Goal: Task Accomplishment & Management: Use online tool/utility

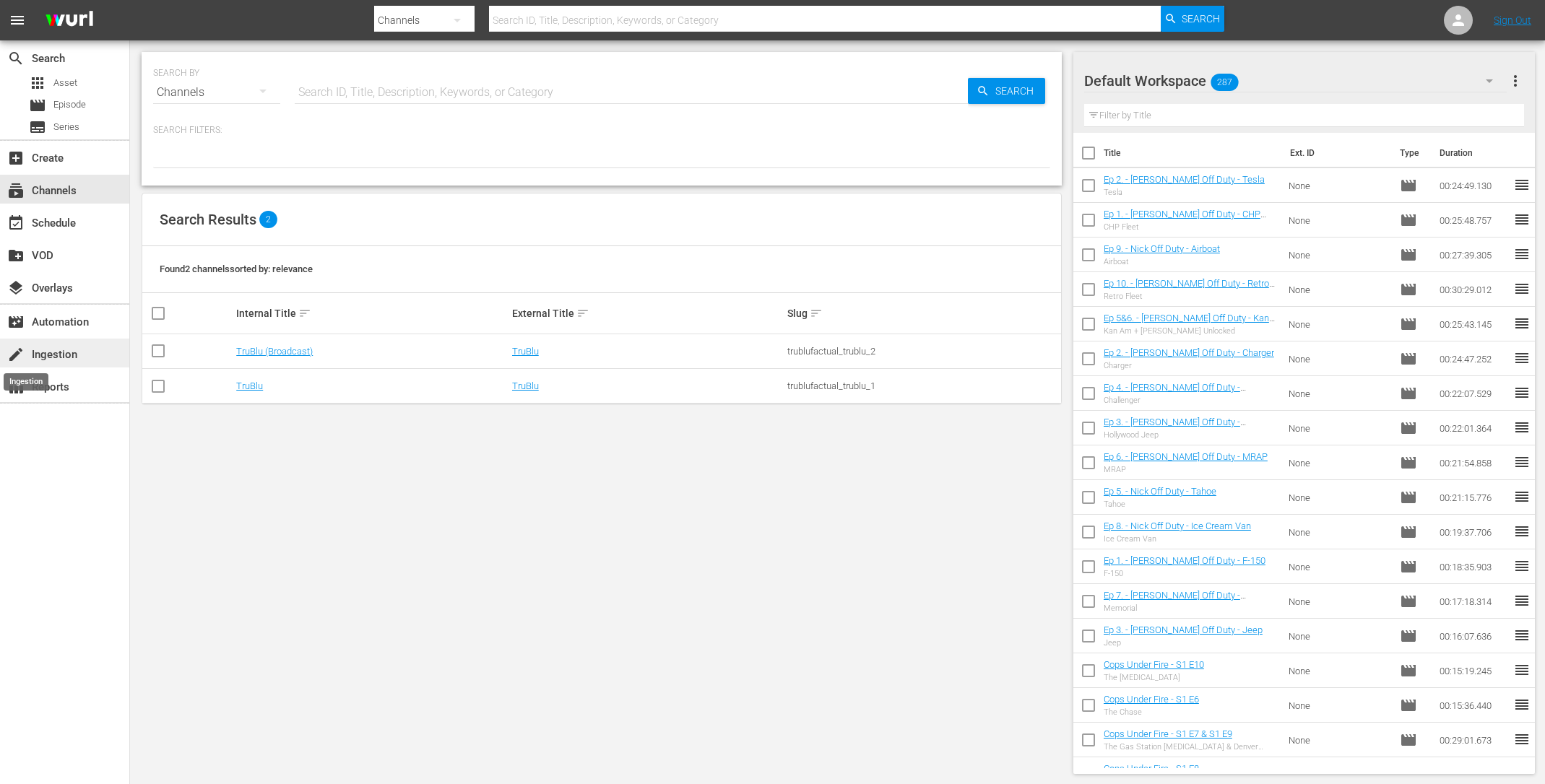
click at [23, 355] on span "create" at bounding box center [16, 355] width 17 height 17
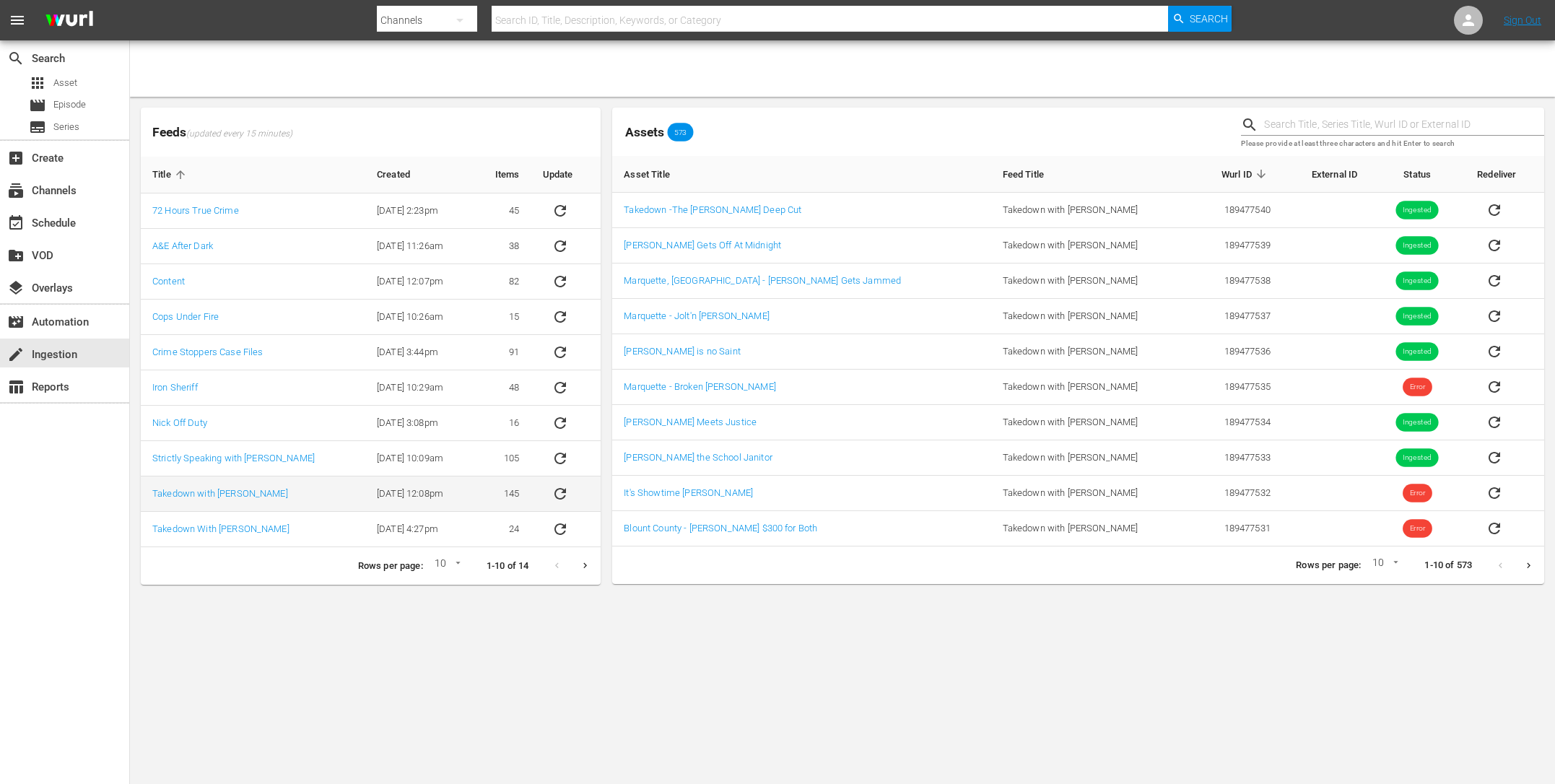
click at [569, 496] on button "sticky table" at bounding box center [560, 494] width 35 height 35
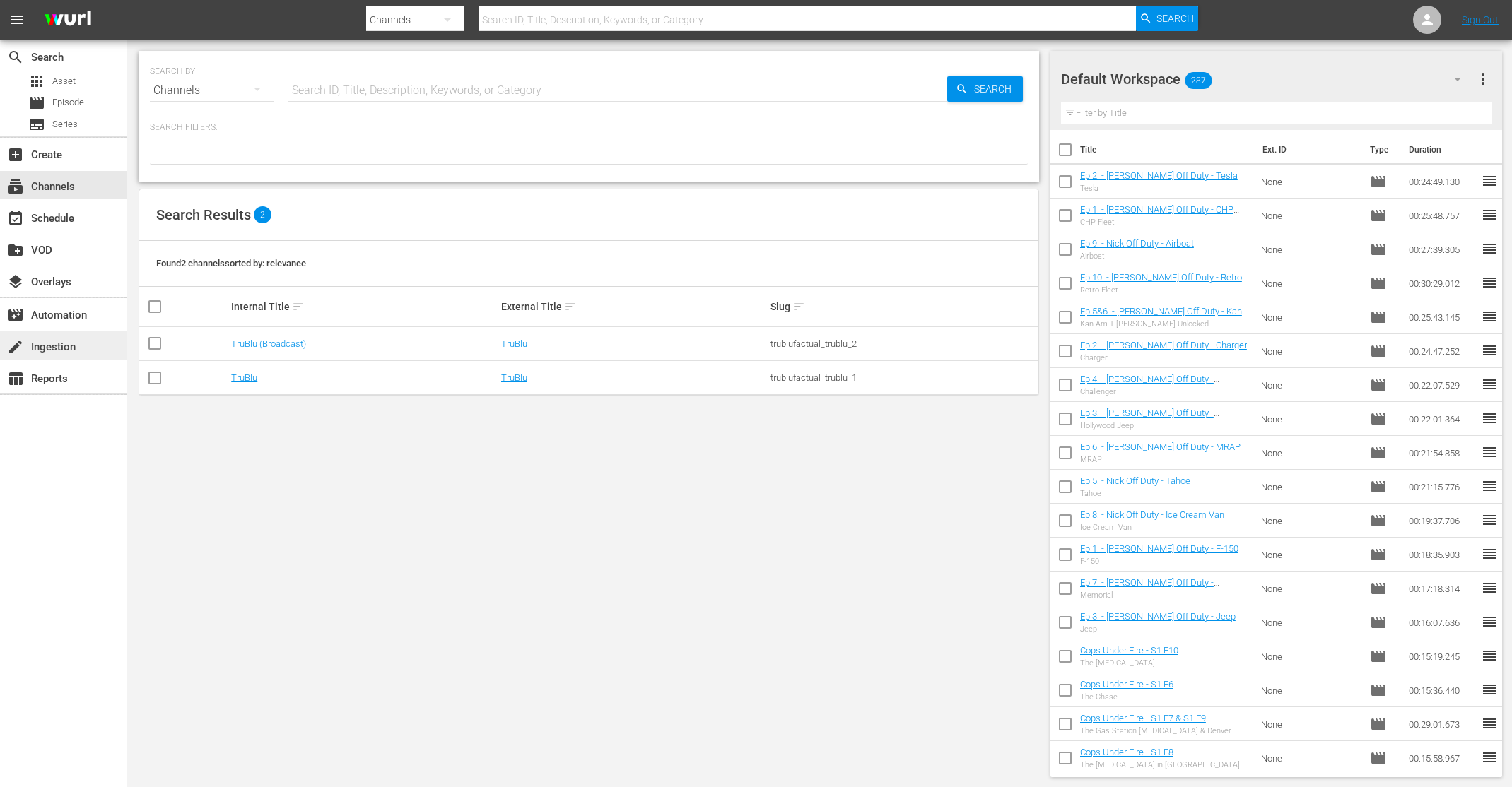
click at [63, 345] on div "create Ingestion" at bounding box center [39, 345] width 79 height 13
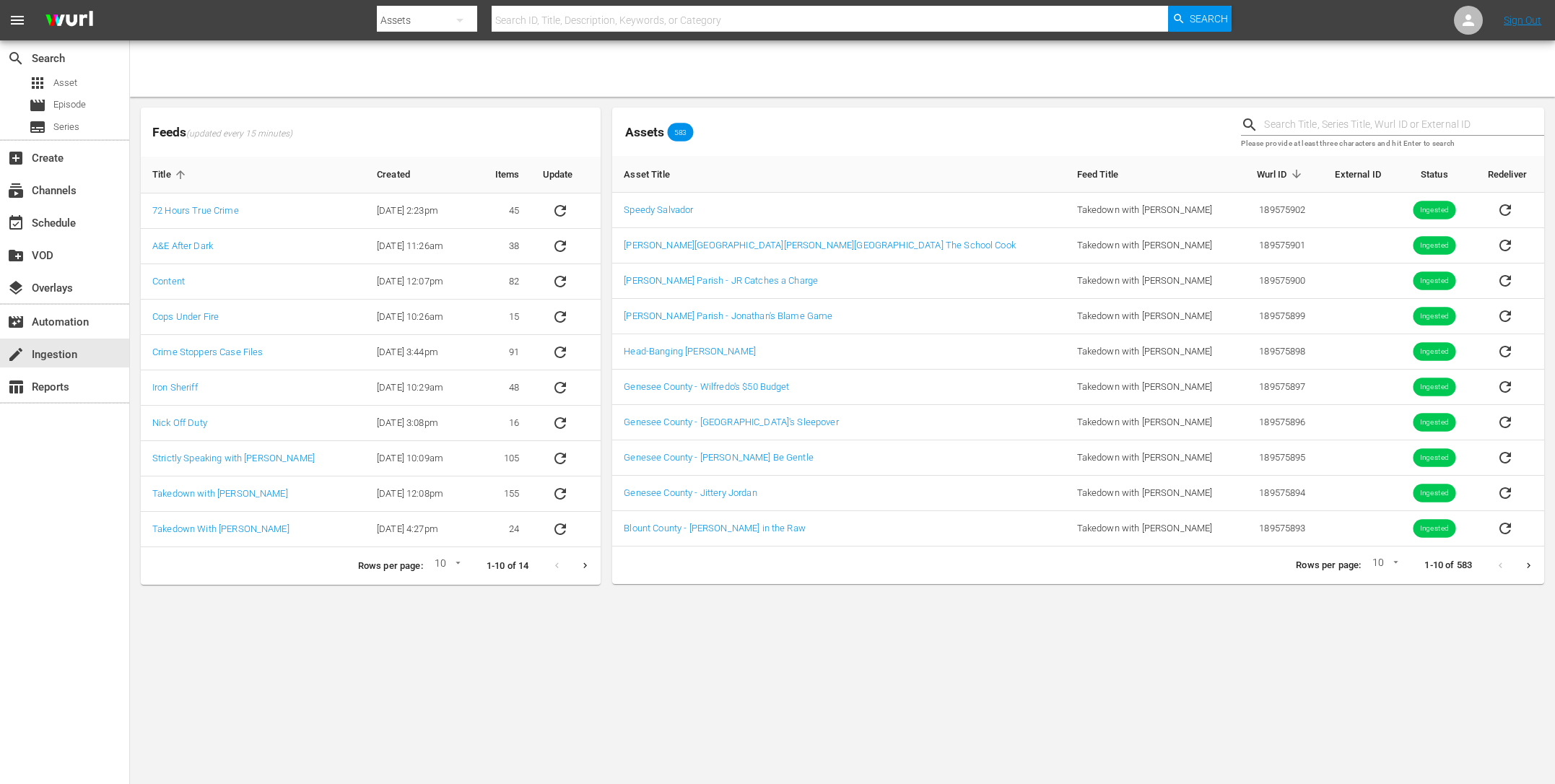
click at [1529, 564] on icon "Next page" at bounding box center [1528, 565] width 4 height 6
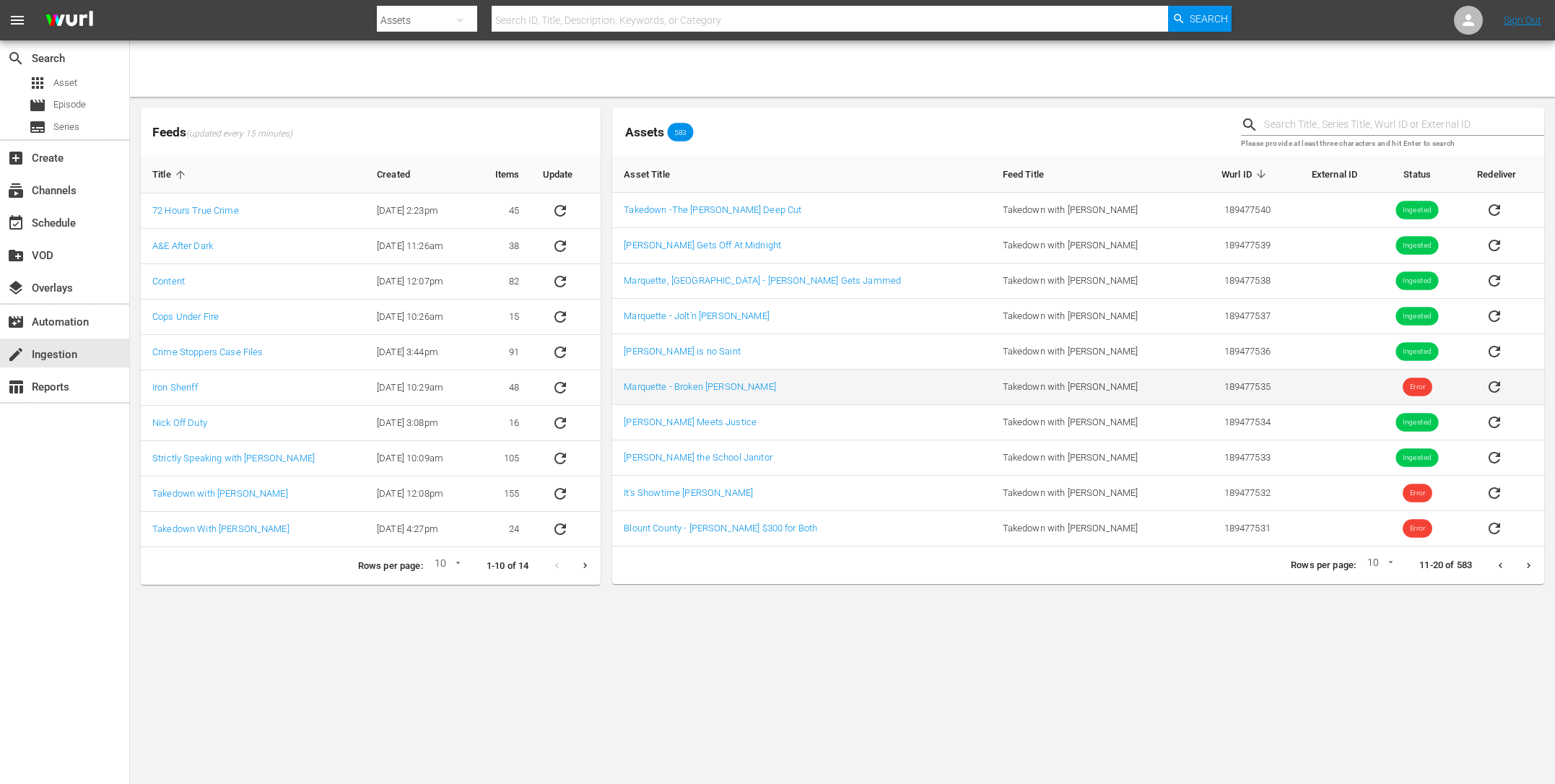
click at [1486, 388] on icon "sticky table" at bounding box center [1494, 387] width 17 height 17
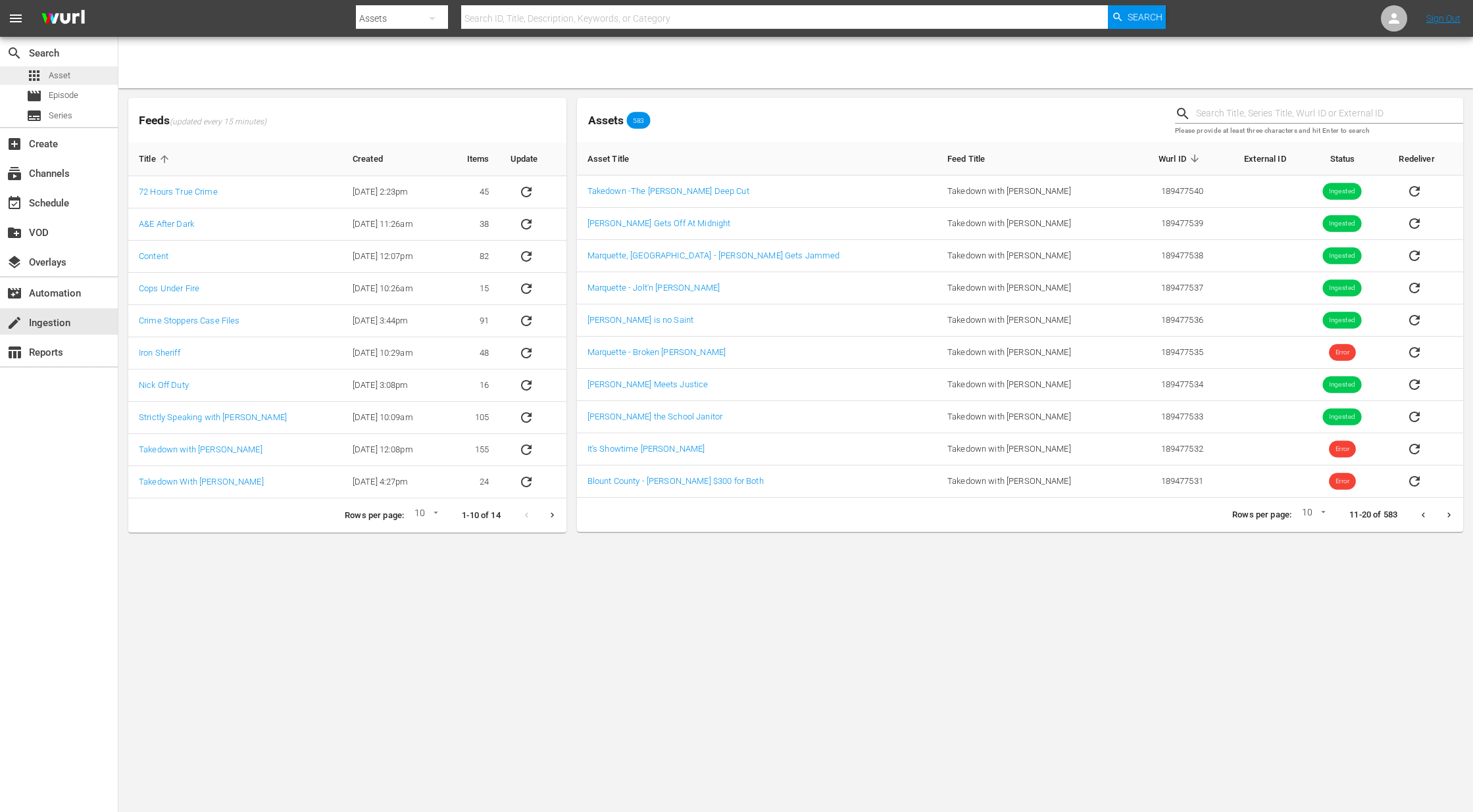
click at [54, 78] on span "Asset" at bounding box center [59, 75] width 22 height 13
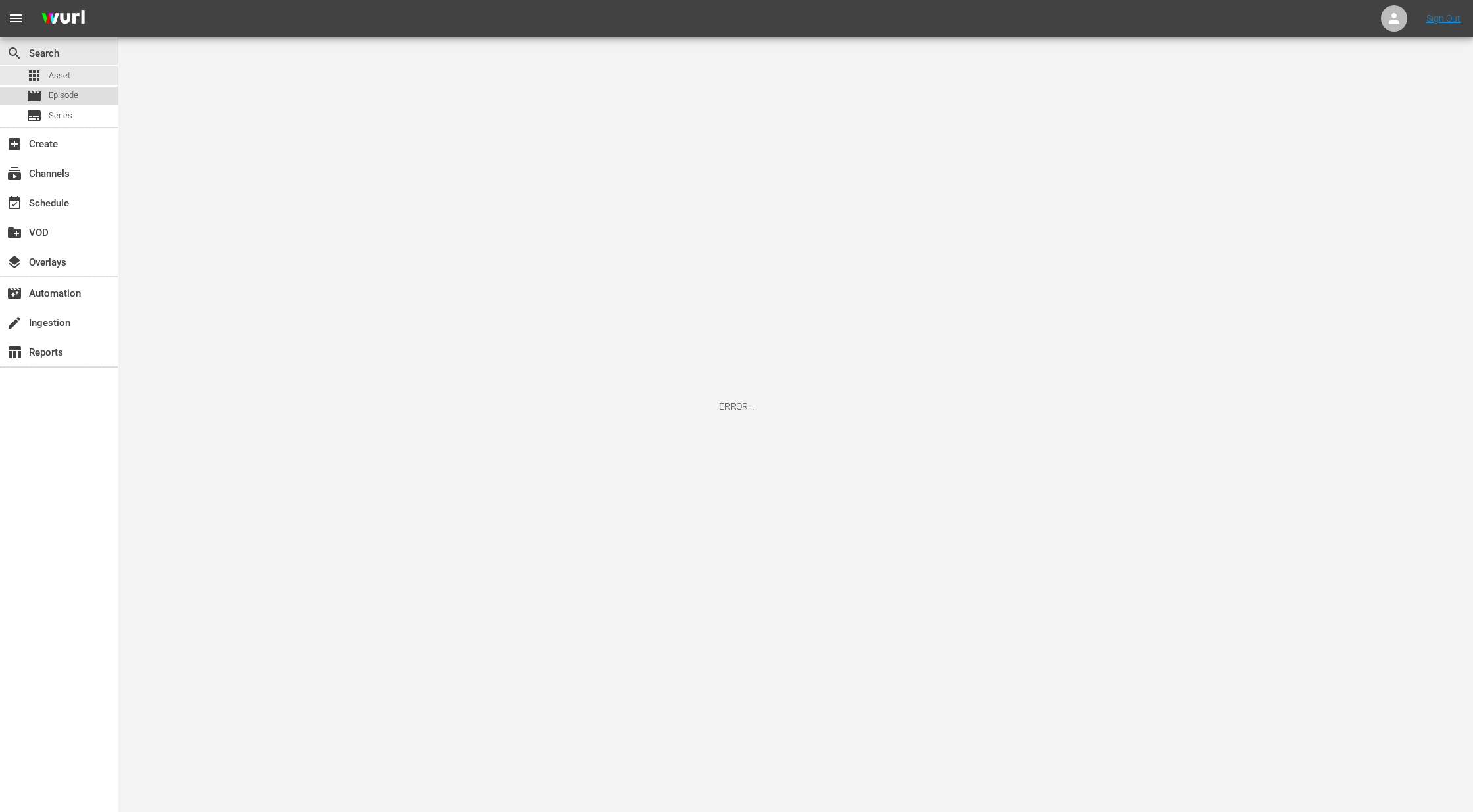
click at [73, 95] on span "Episode" at bounding box center [63, 95] width 29 height 13
click at [75, 114] on div "subtitles Series" at bounding box center [59, 115] width 117 height 18
click at [67, 94] on span "Episode" at bounding box center [63, 95] width 29 height 13
click at [70, 76] on span "Asset" at bounding box center [59, 75] width 22 height 13
click at [57, 327] on div "create Ingestion" at bounding box center [36, 321] width 73 height 12
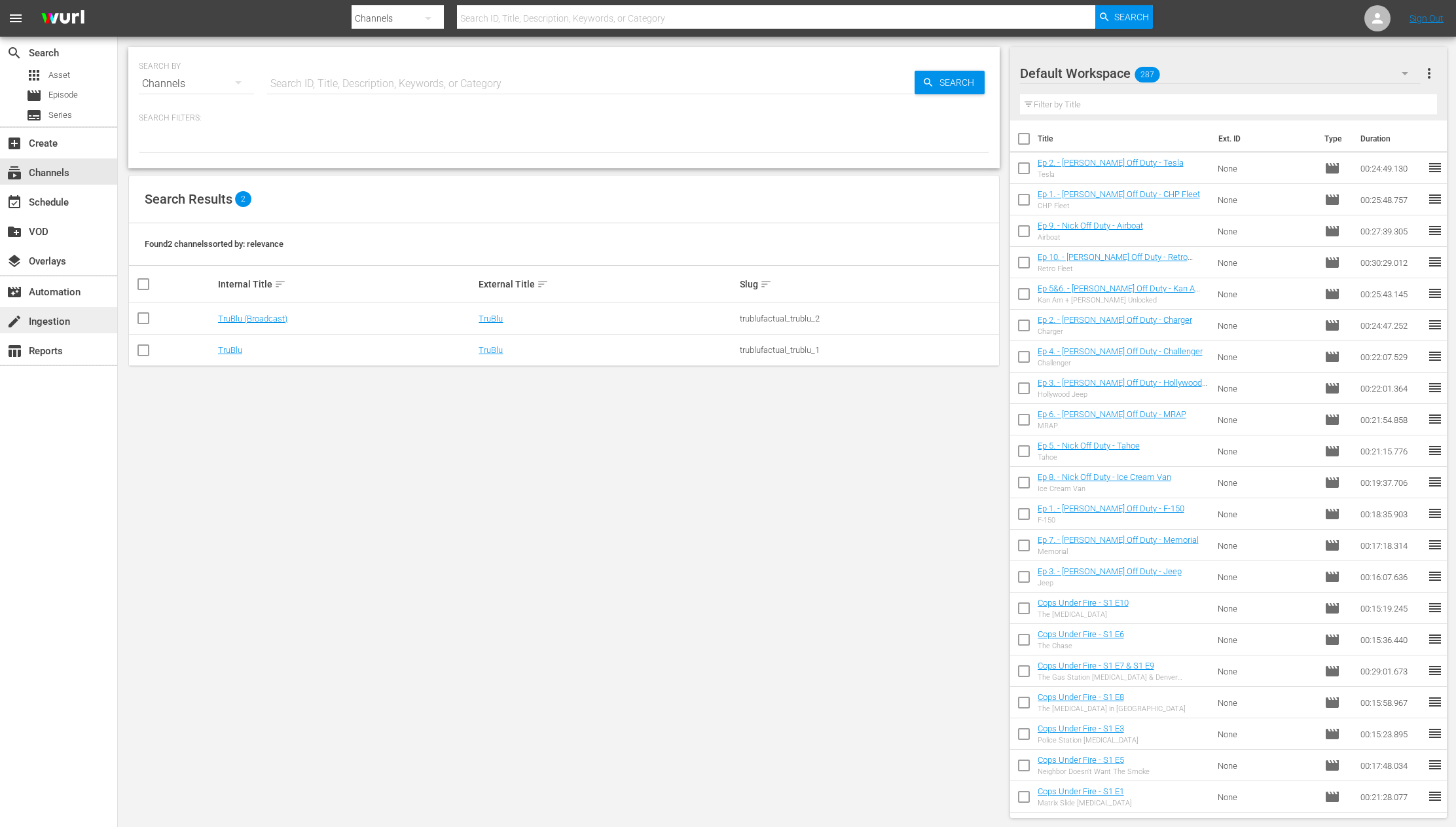
click at [46, 321] on div "create Ingestion" at bounding box center [36, 320] width 73 height 12
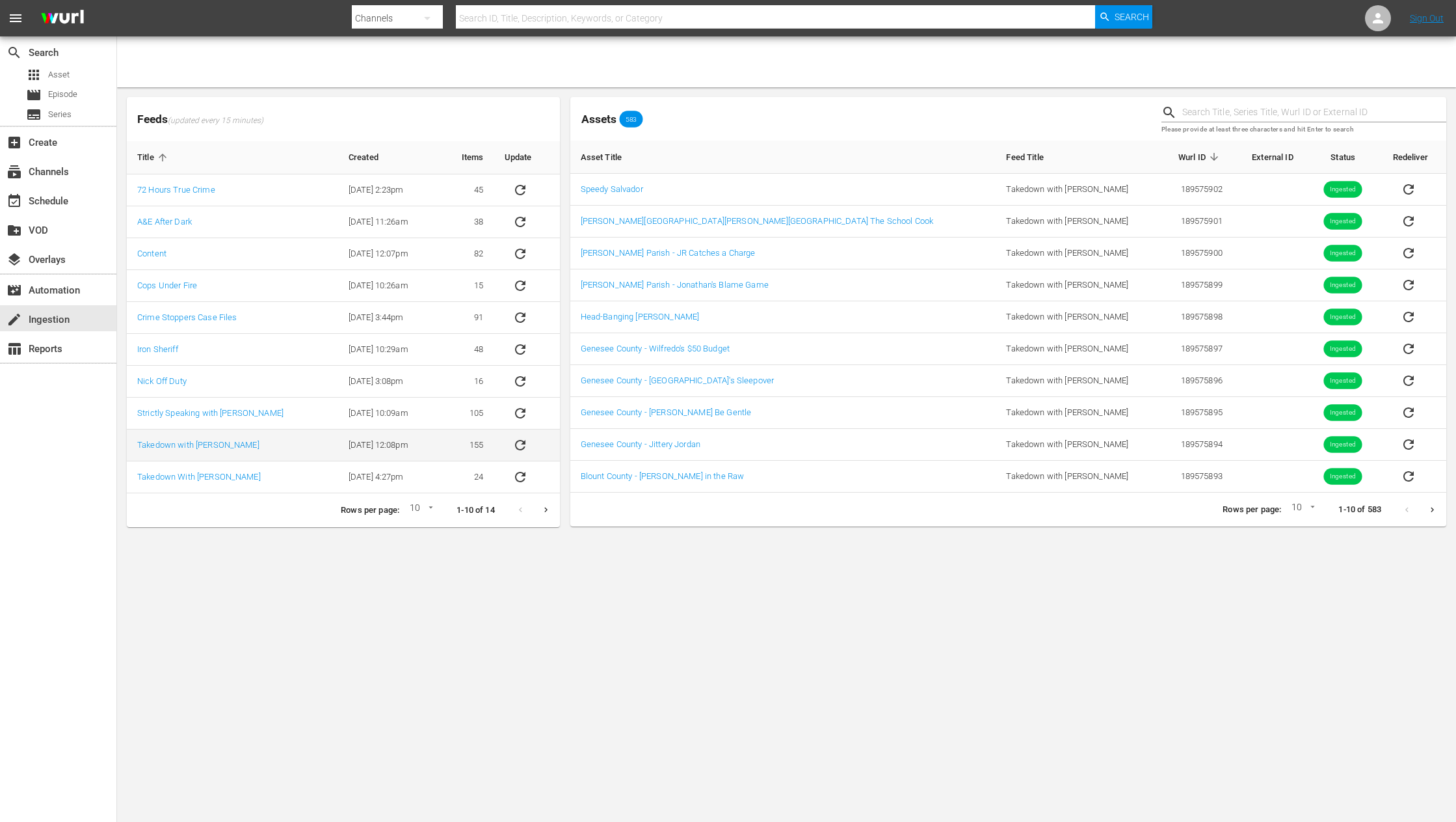
click at [524, 449] on icon "sticky table" at bounding box center [520, 445] width 15 height 15
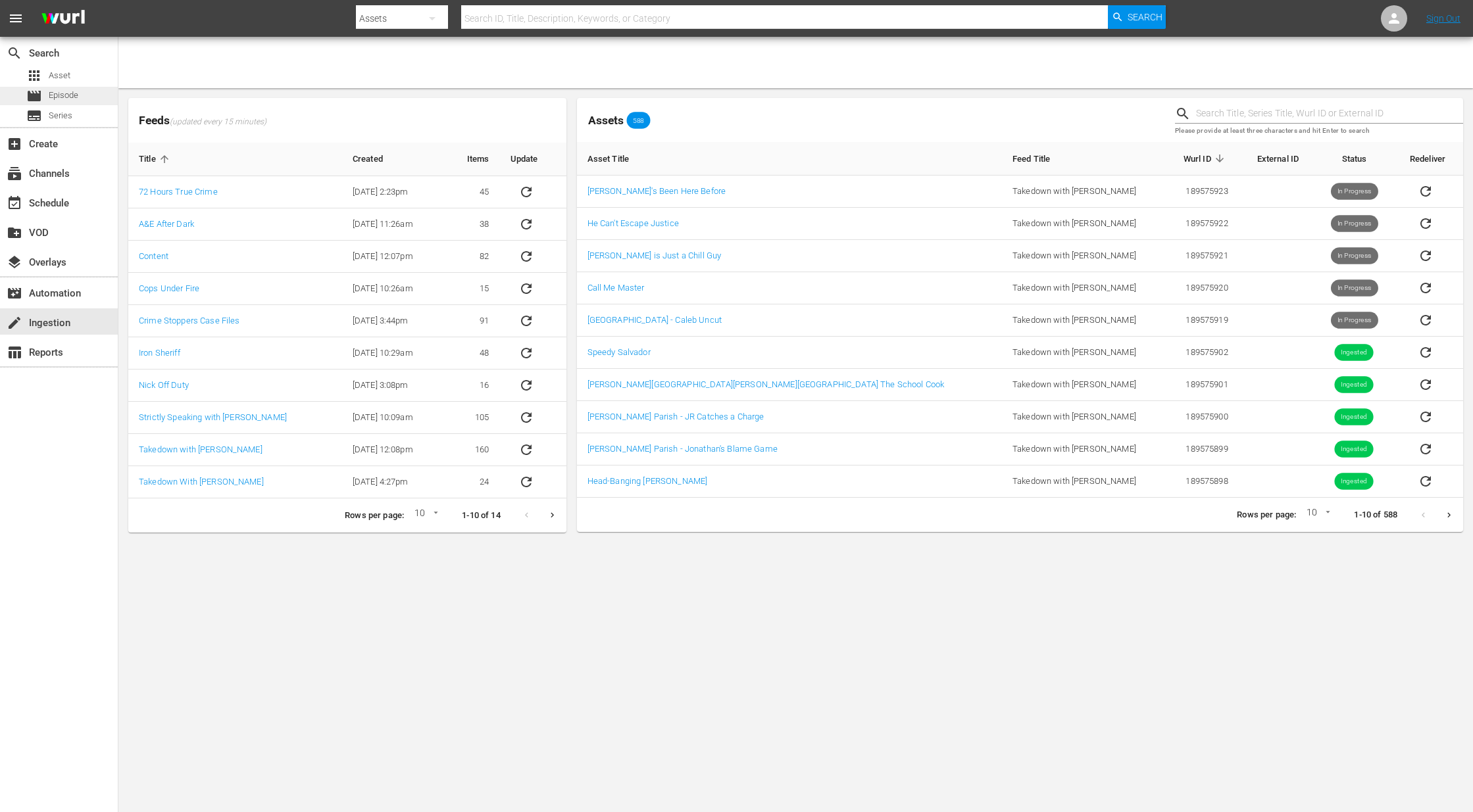
click at [86, 101] on div "movie Episode" at bounding box center [59, 96] width 117 height 18
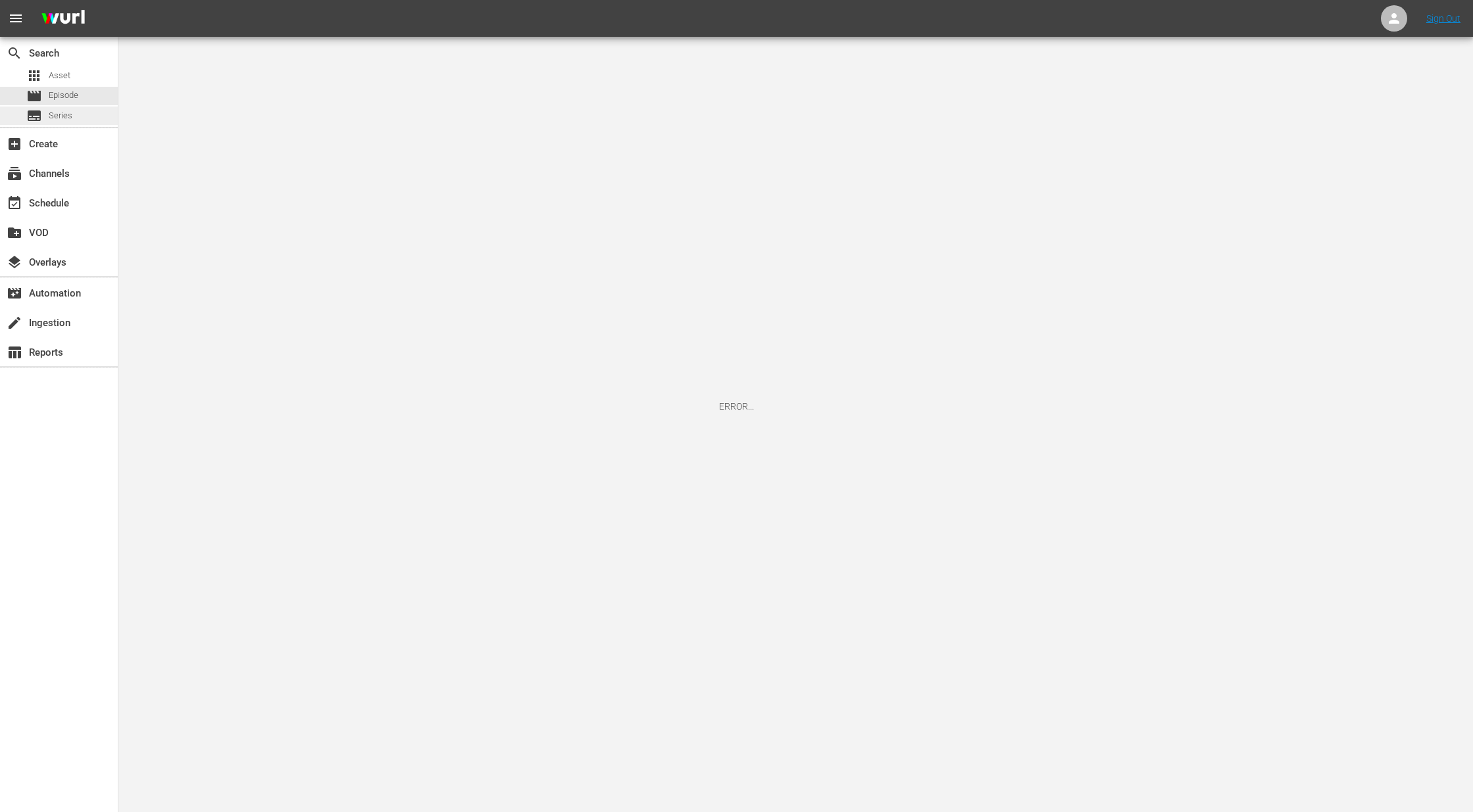
click at [89, 112] on div "subtitles Series" at bounding box center [59, 115] width 117 height 18
click at [56, 323] on div "create Ingestion" at bounding box center [36, 321] width 73 height 12
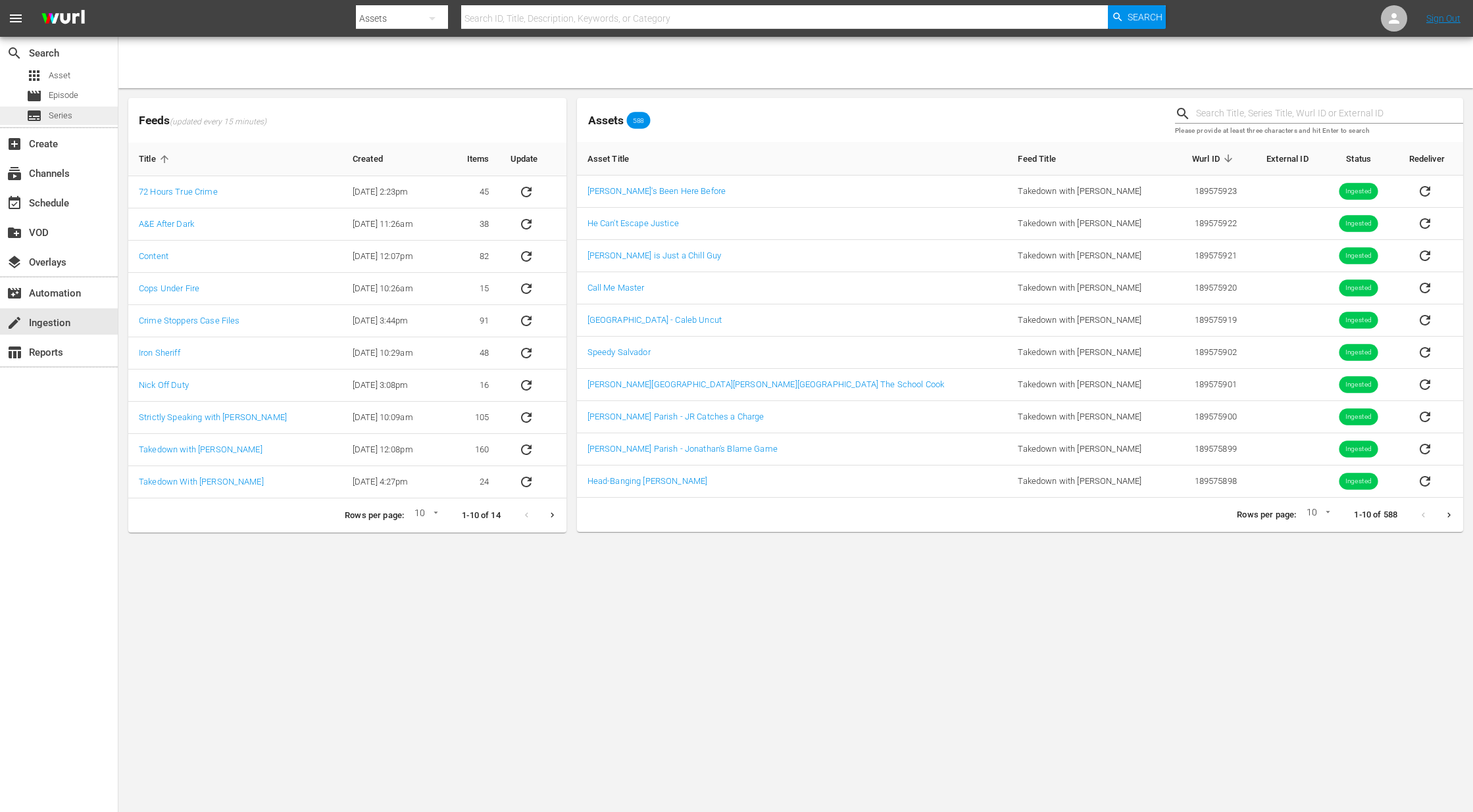
click at [81, 111] on div "subtitles Series" at bounding box center [59, 115] width 117 height 18
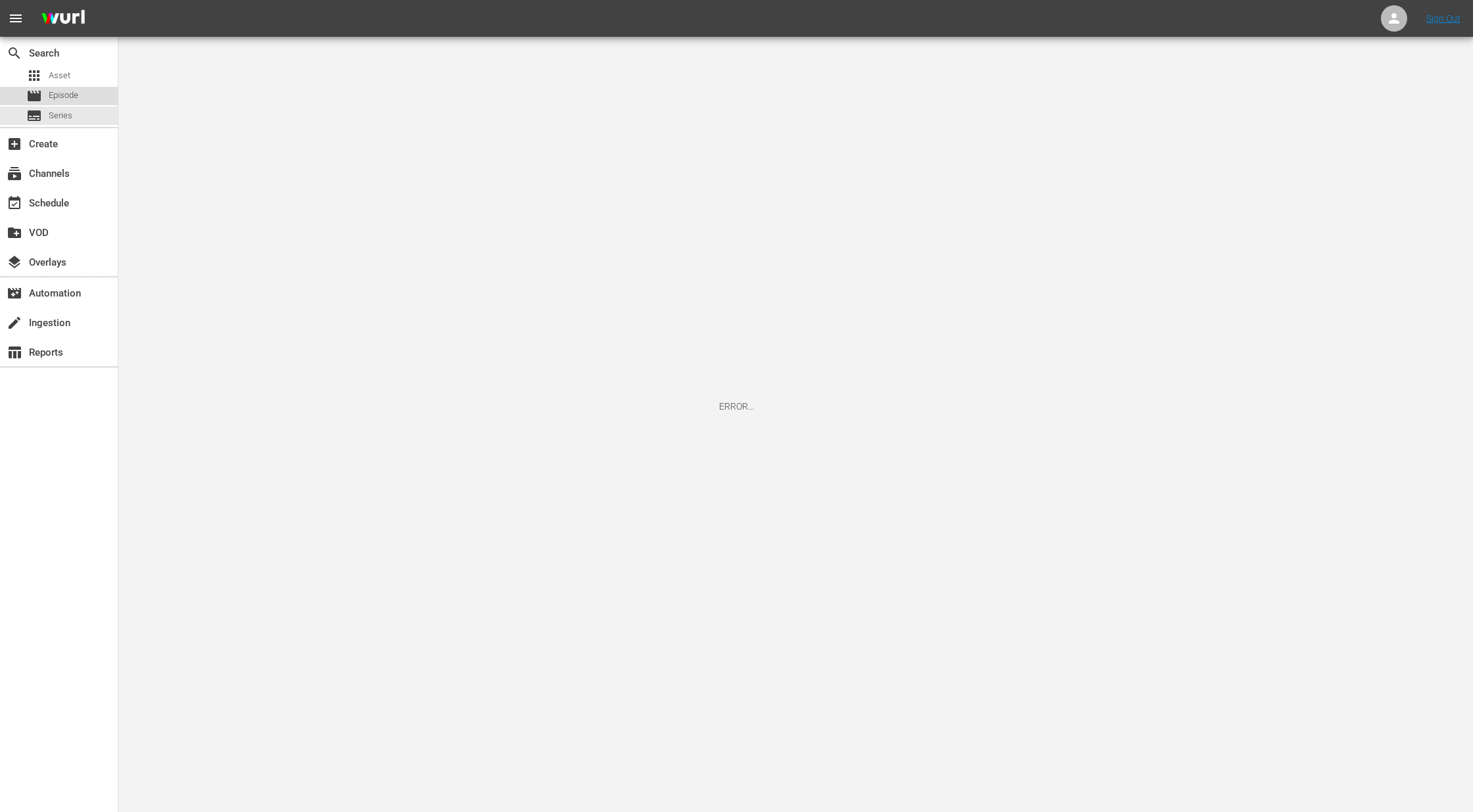
click at [67, 90] on span "Episode" at bounding box center [63, 95] width 29 height 13
click at [70, 77] on span "Asset" at bounding box center [59, 75] width 22 height 13
click at [37, 112] on span "subtitles" at bounding box center [34, 116] width 16 height 16
click at [54, 99] on span "Episode" at bounding box center [63, 95] width 29 height 13
click at [54, 75] on span "Asset" at bounding box center [59, 75] width 22 height 13
